Goal: Information Seeking & Learning: Find contact information

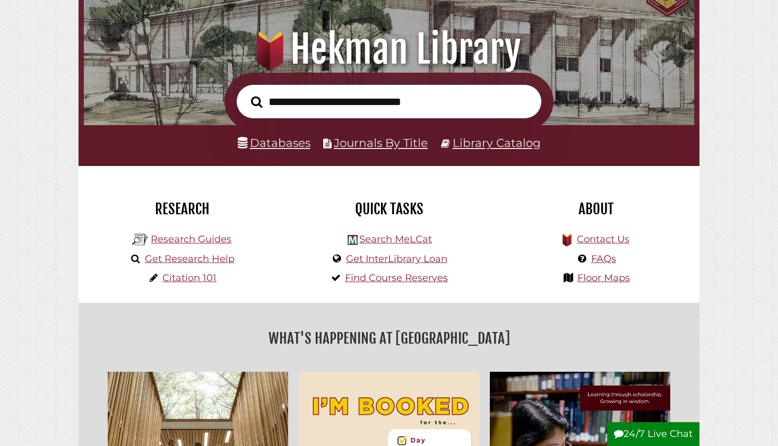
scroll to position [121, 0]
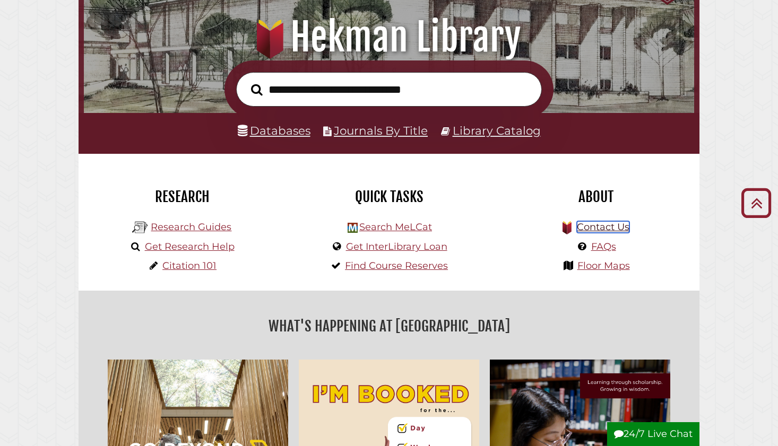
click at [604, 227] on link "Contact Us" at bounding box center [603, 227] width 53 height 12
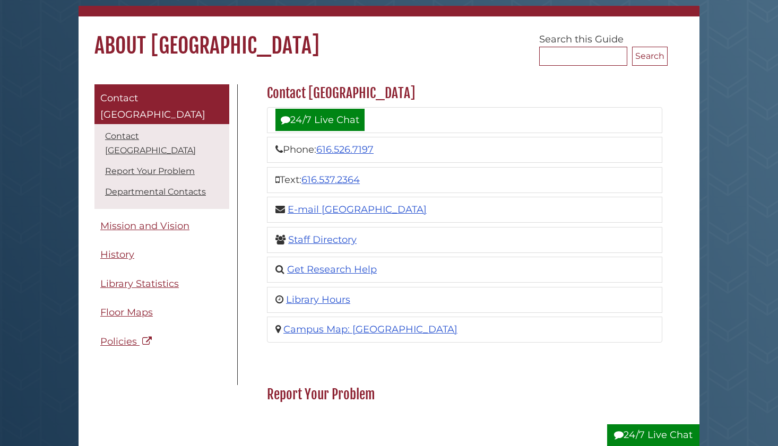
scroll to position [76, 0]
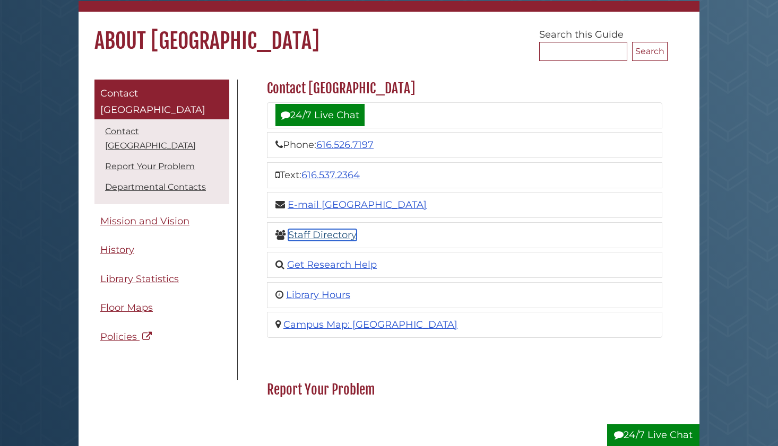
click at [346, 237] on link "Staff Directory" at bounding box center [322, 235] width 68 height 12
